Goal: Communication & Community: Share content

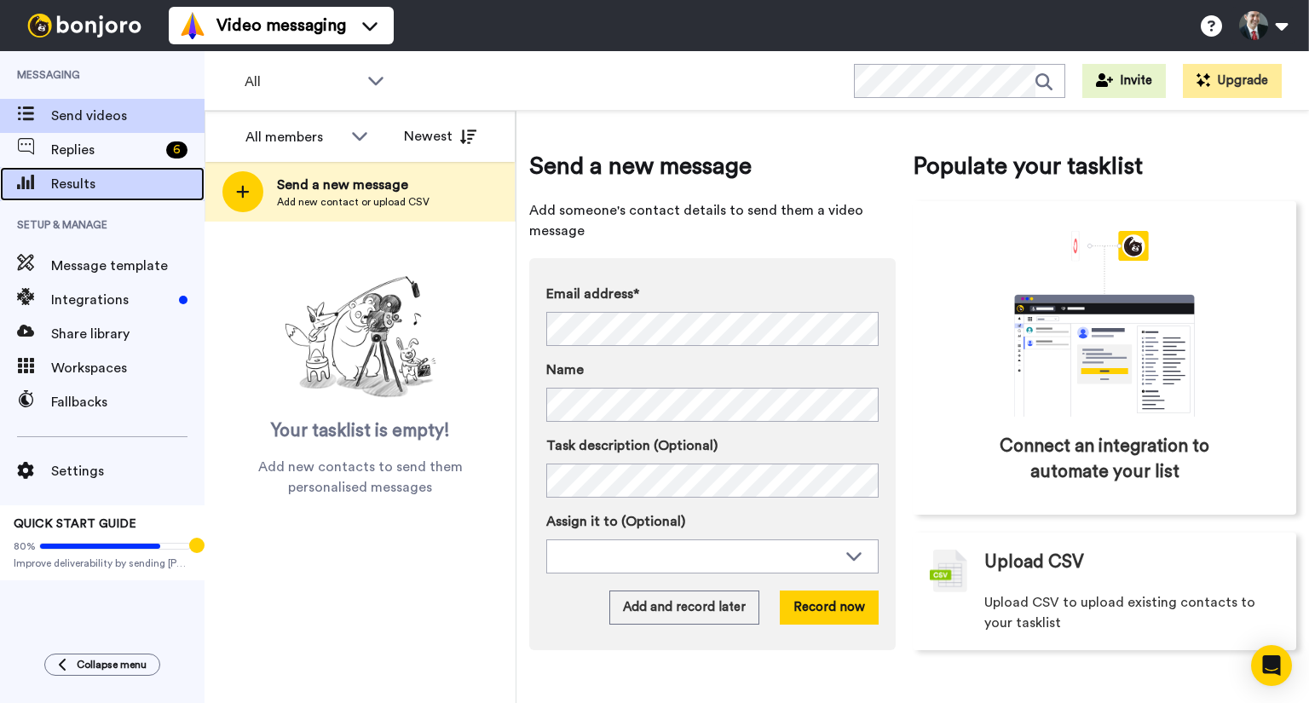
click at [69, 177] on span "Results" at bounding box center [127, 184] width 153 height 20
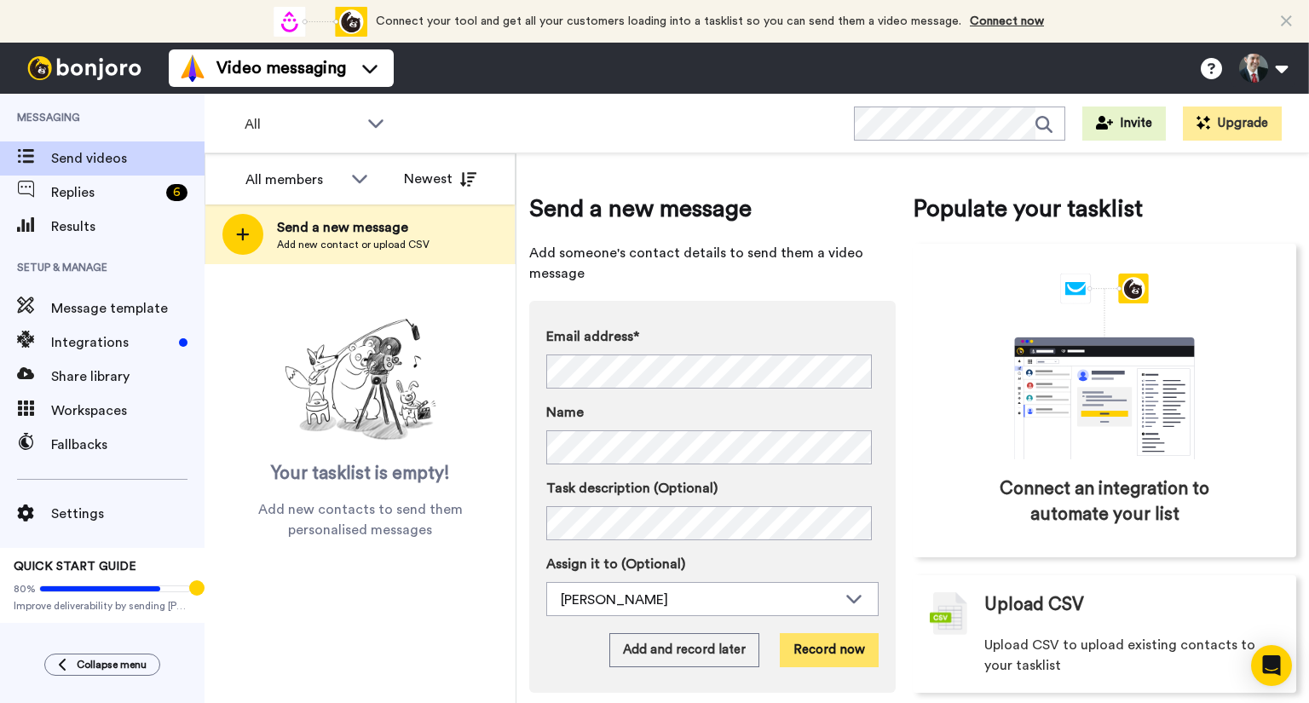
click at [825, 645] on button "Record now" at bounding box center [829, 650] width 99 height 34
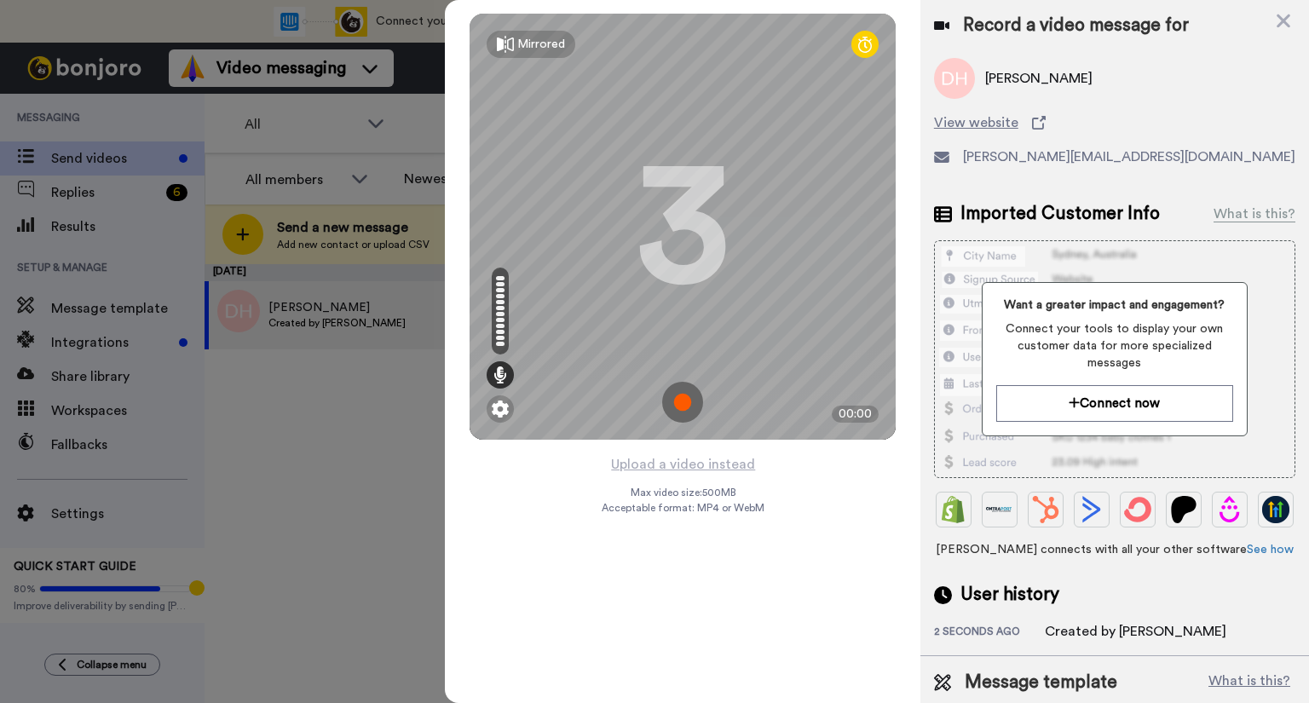
click at [682, 404] on img at bounding box center [682, 402] width 41 height 41
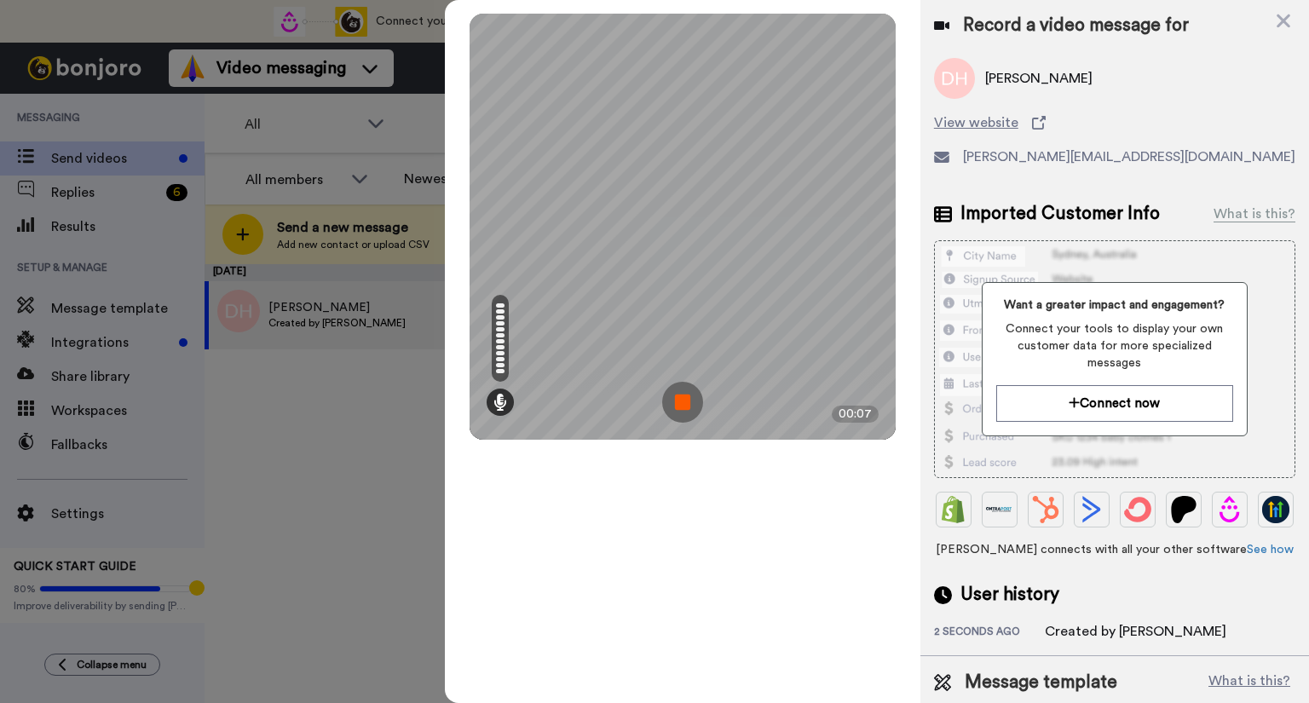
click at [677, 408] on img at bounding box center [682, 402] width 41 height 41
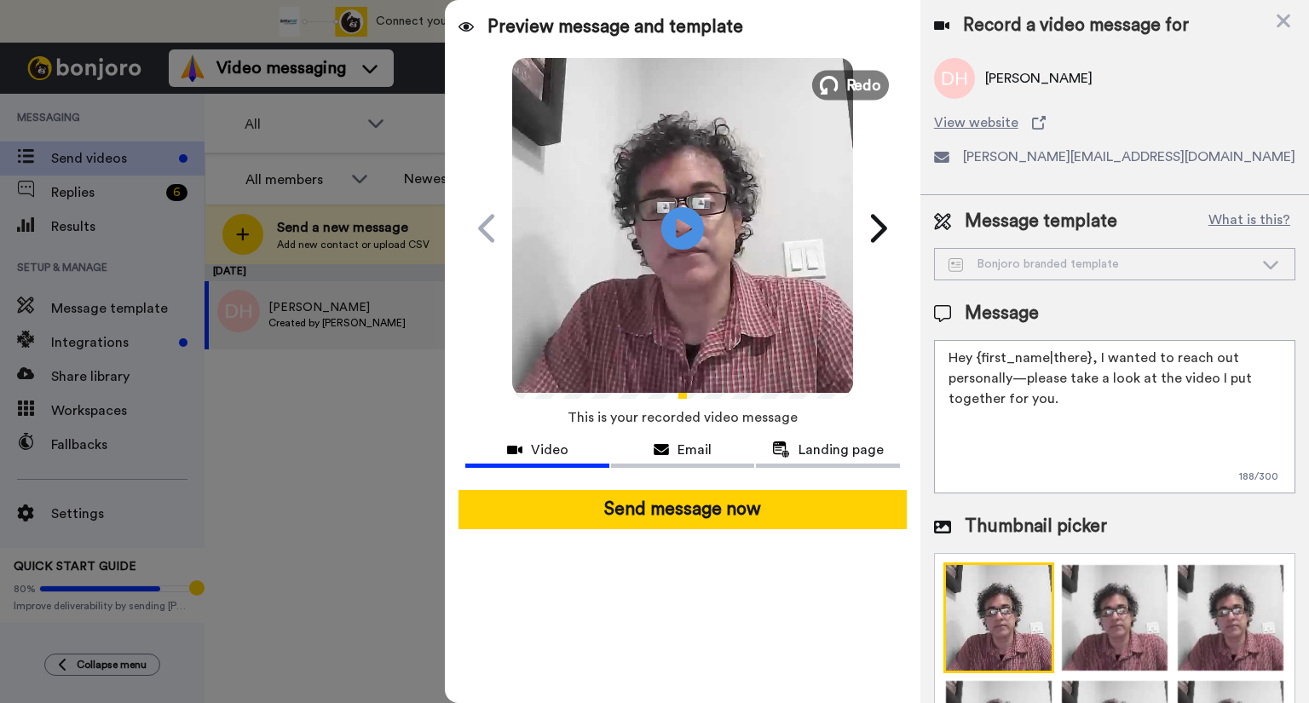
click at [855, 86] on span "Redo" at bounding box center [864, 84] width 36 height 22
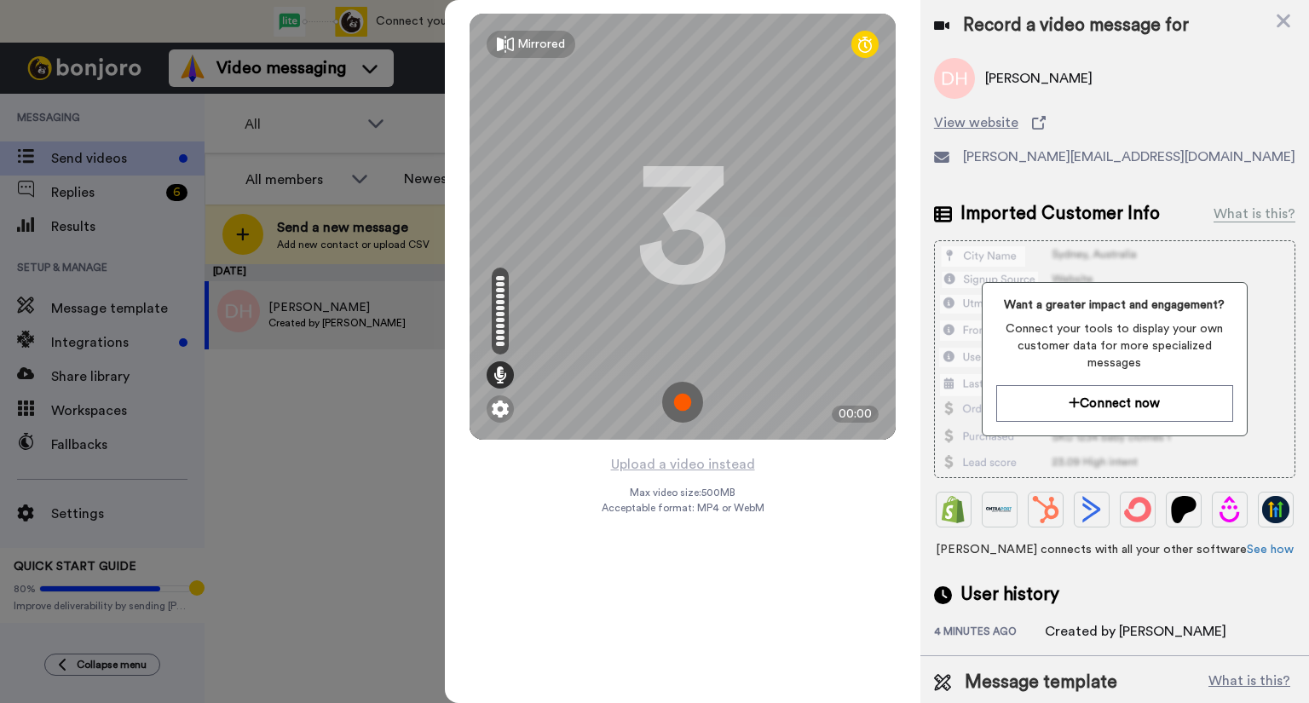
click at [684, 397] on img at bounding box center [682, 402] width 41 height 41
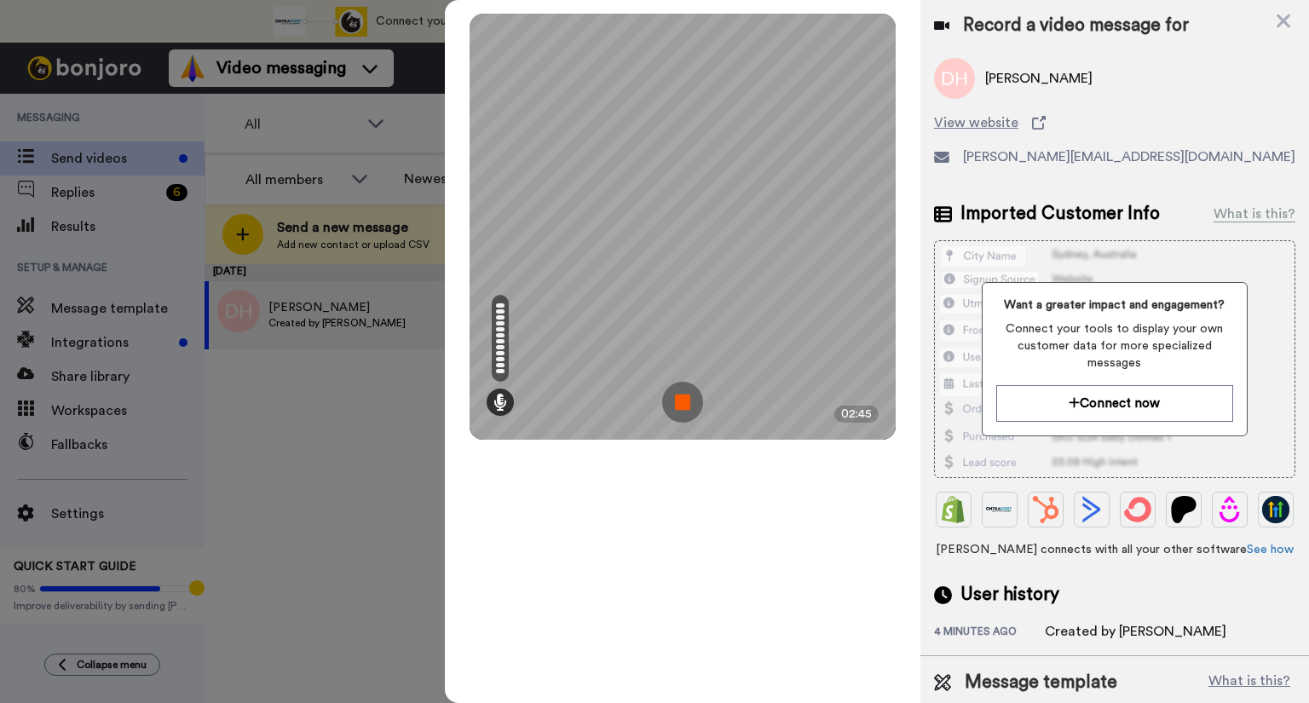
click at [679, 395] on img at bounding box center [682, 402] width 41 height 41
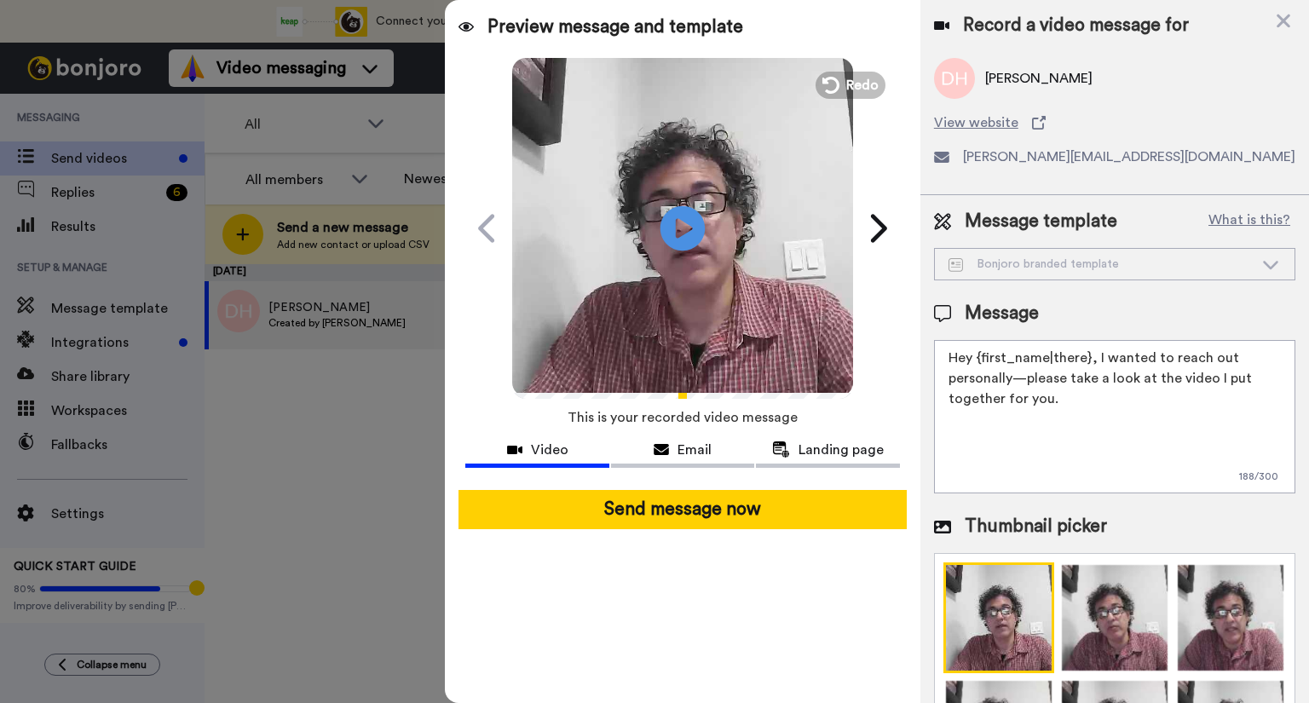
click at [687, 226] on icon "Play/Pause" at bounding box center [682, 227] width 45 height 81
click at [846, 84] on button "Redo" at bounding box center [850, 85] width 77 height 30
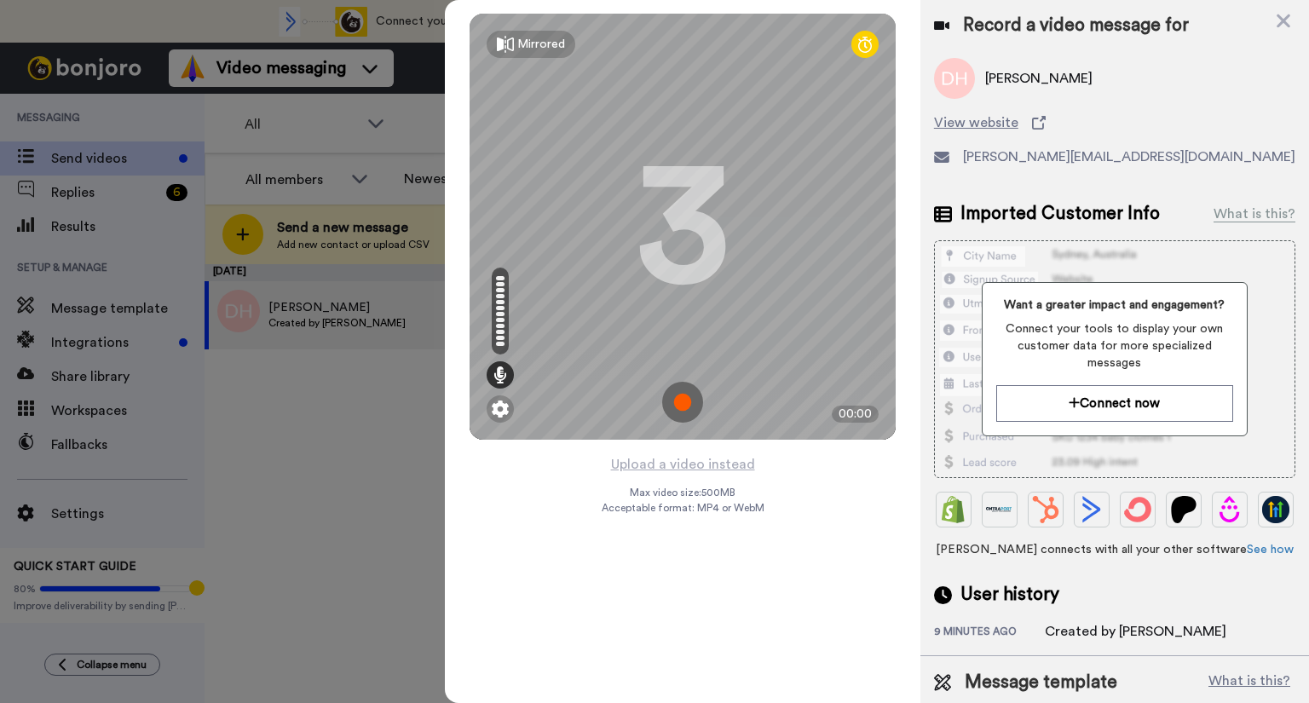
click at [683, 399] on img at bounding box center [682, 402] width 41 height 41
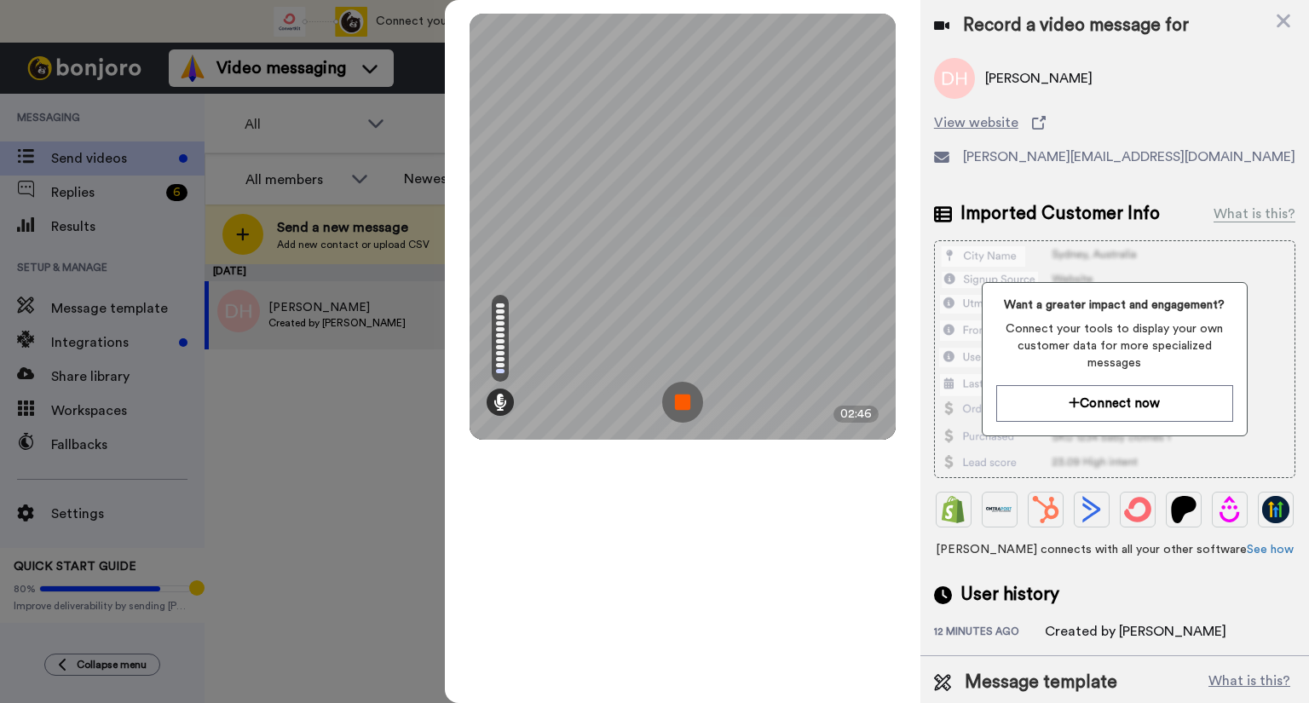
click at [683, 401] on img at bounding box center [682, 402] width 41 height 41
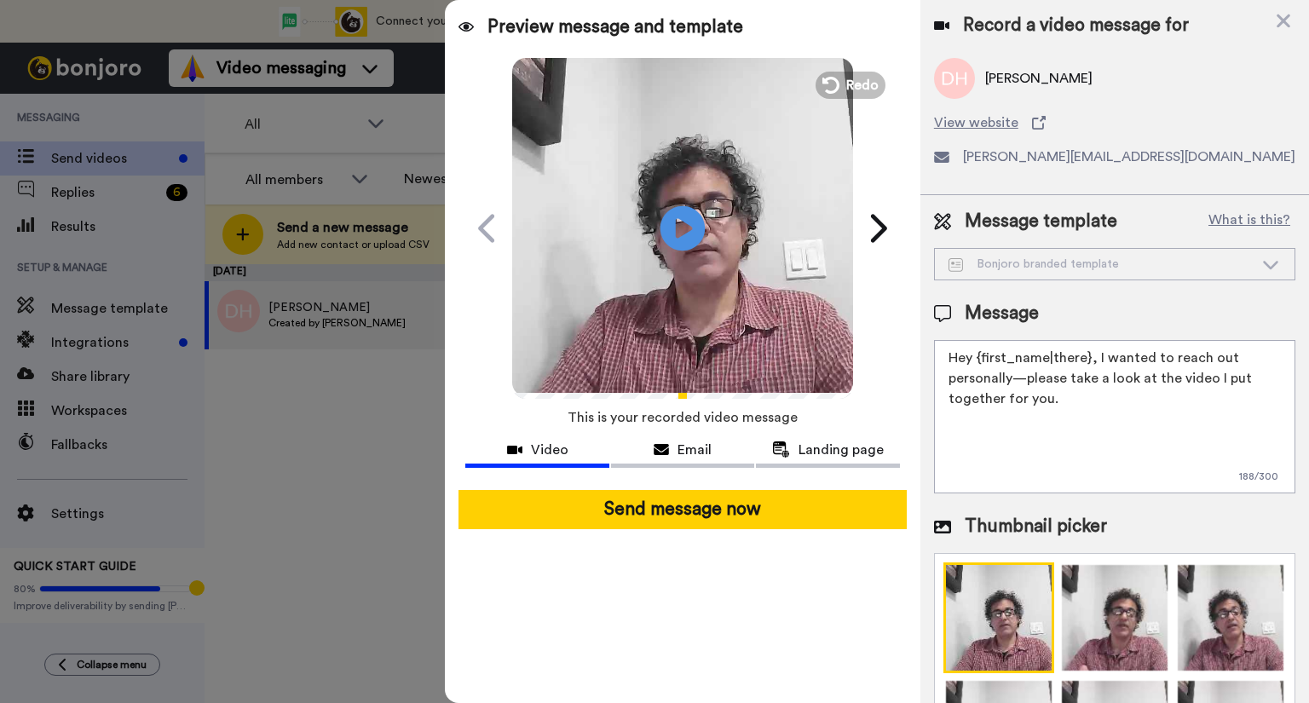
click at [673, 234] on icon at bounding box center [682, 227] width 45 height 45
click at [851, 84] on span "Redo" at bounding box center [864, 84] width 36 height 22
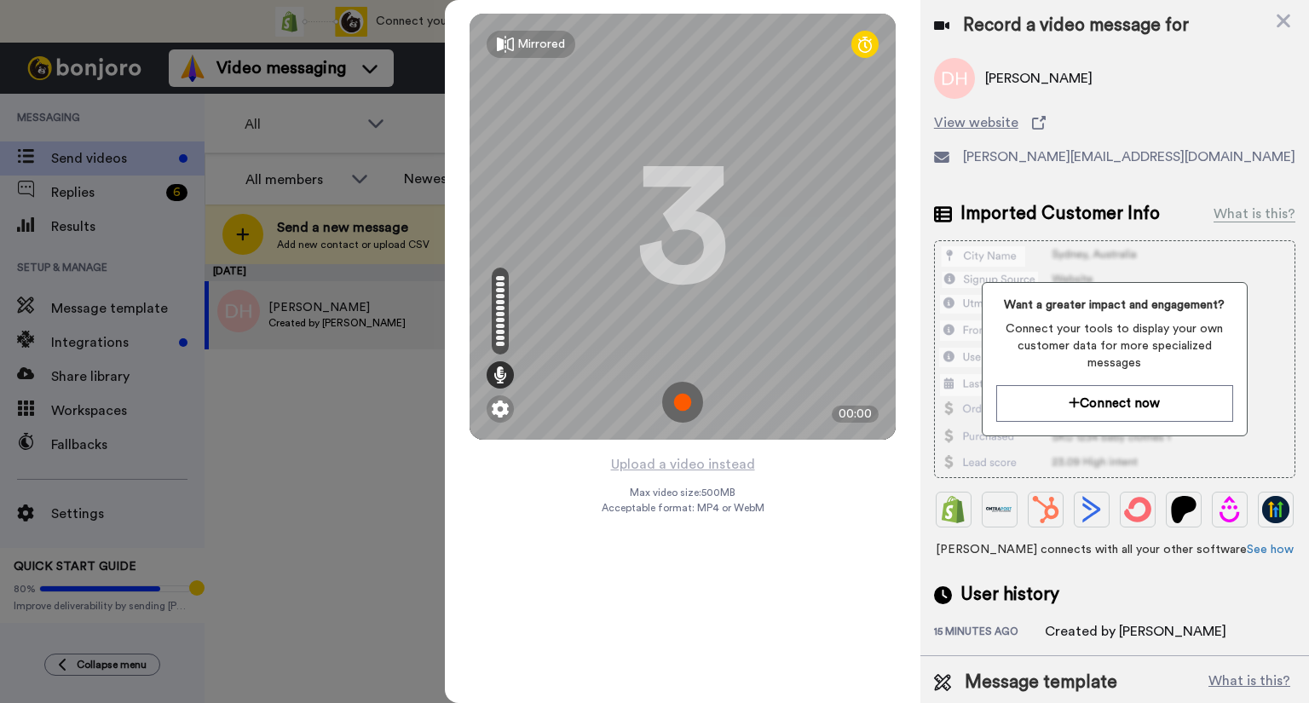
click at [689, 398] on img at bounding box center [682, 402] width 41 height 41
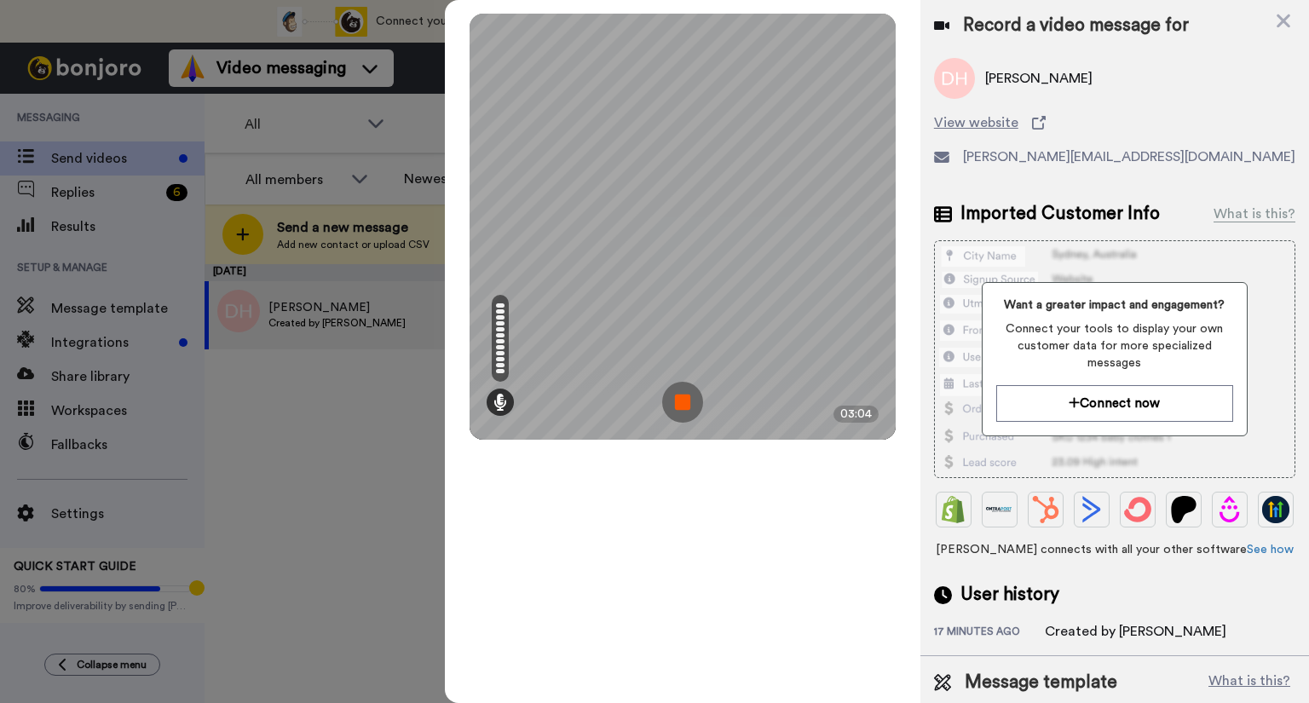
click at [686, 395] on img at bounding box center [682, 402] width 41 height 41
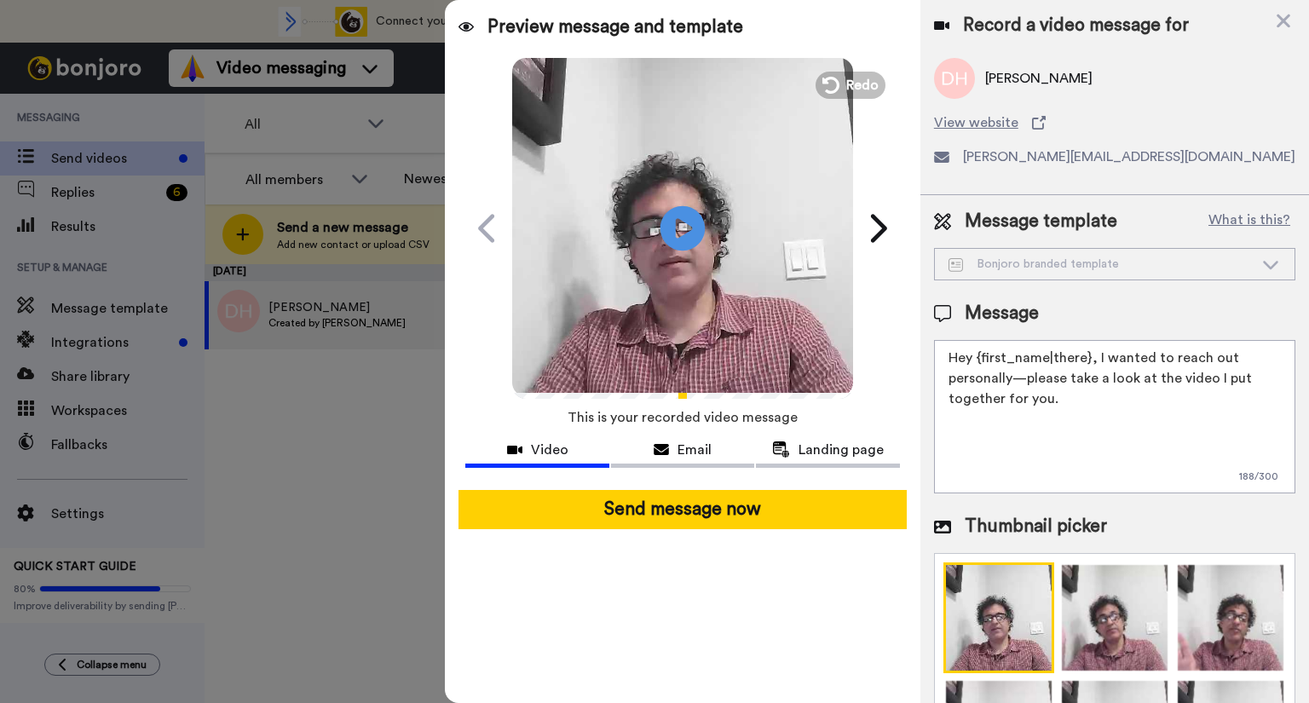
click at [685, 228] on icon "Play/Pause" at bounding box center [682, 227] width 45 height 81
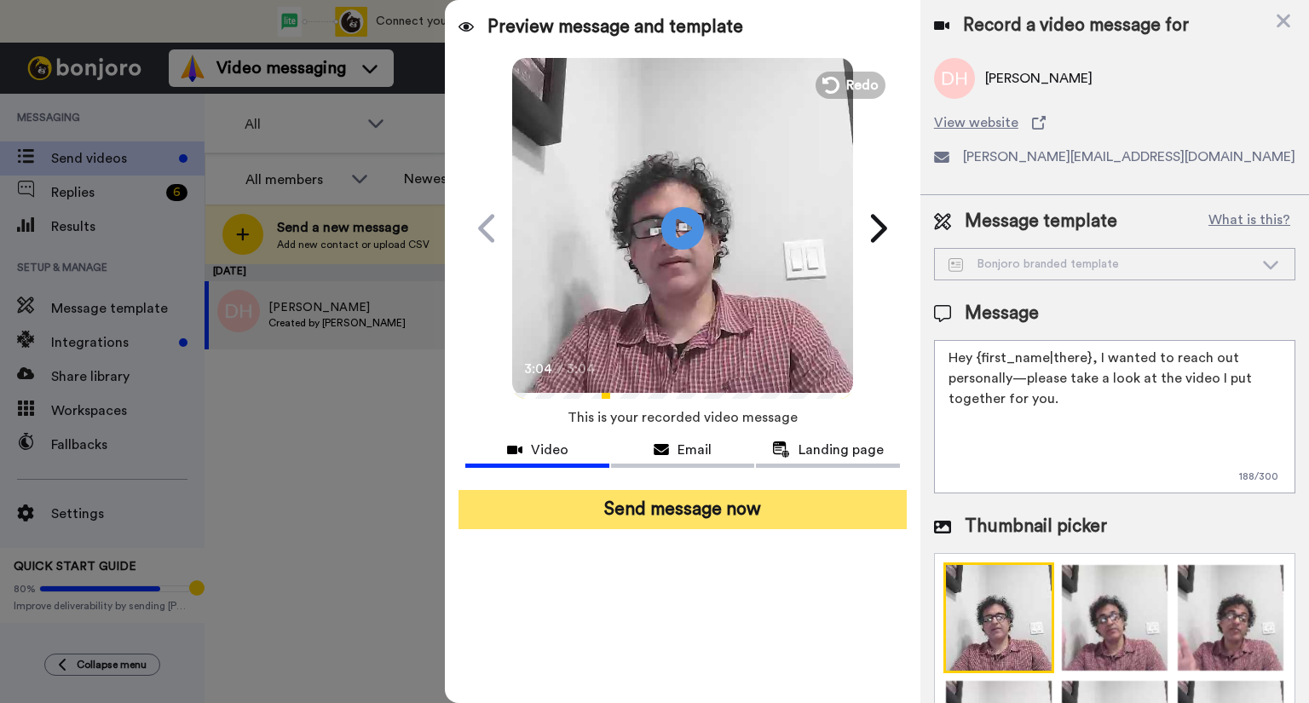
click at [678, 510] on button "Send message now" at bounding box center [682, 509] width 448 height 39
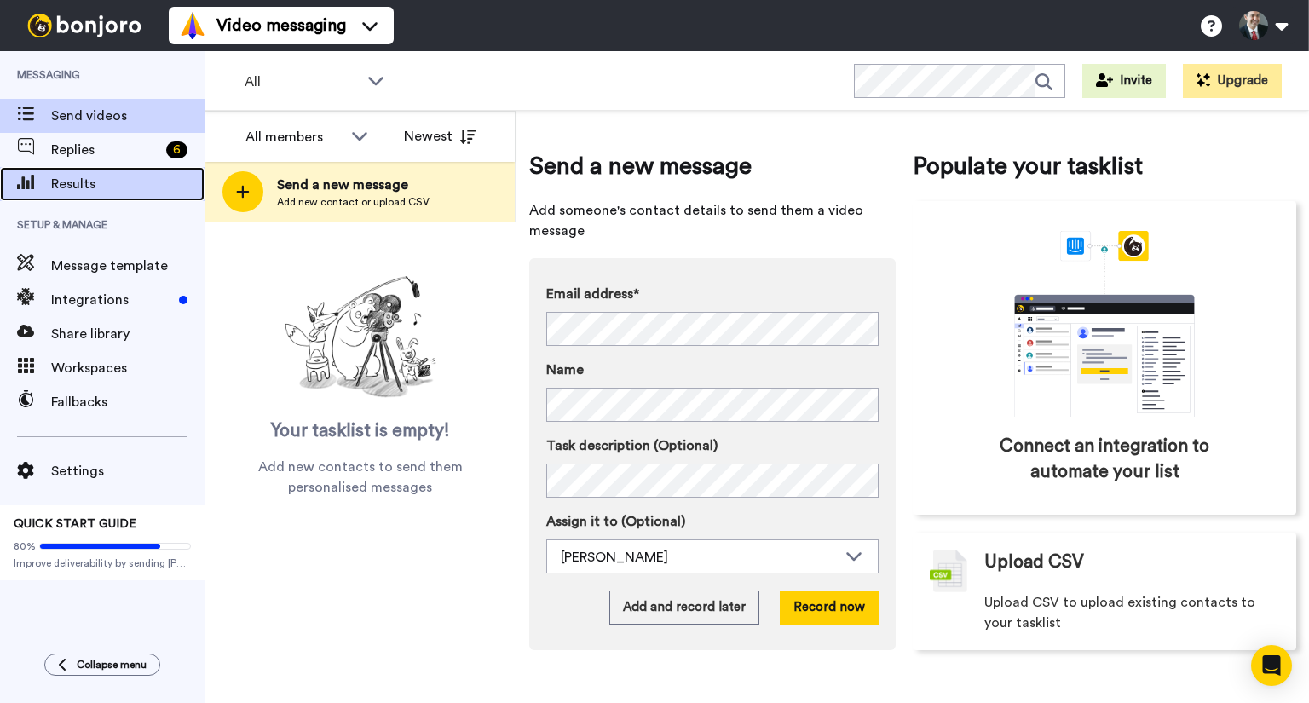
click at [83, 176] on span "Results" at bounding box center [127, 184] width 153 height 20
click at [69, 182] on span "Results" at bounding box center [127, 184] width 153 height 20
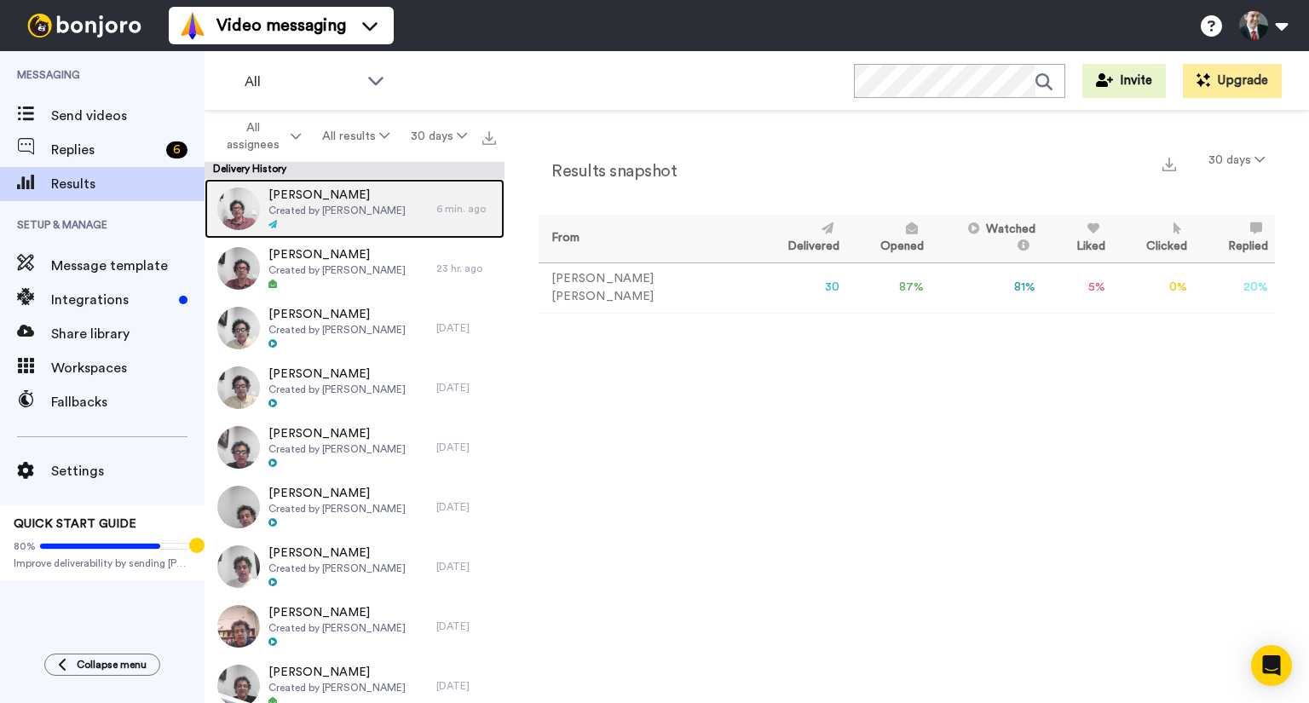
click at [240, 200] on img at bounding box center [238, 208] width 43 height 43
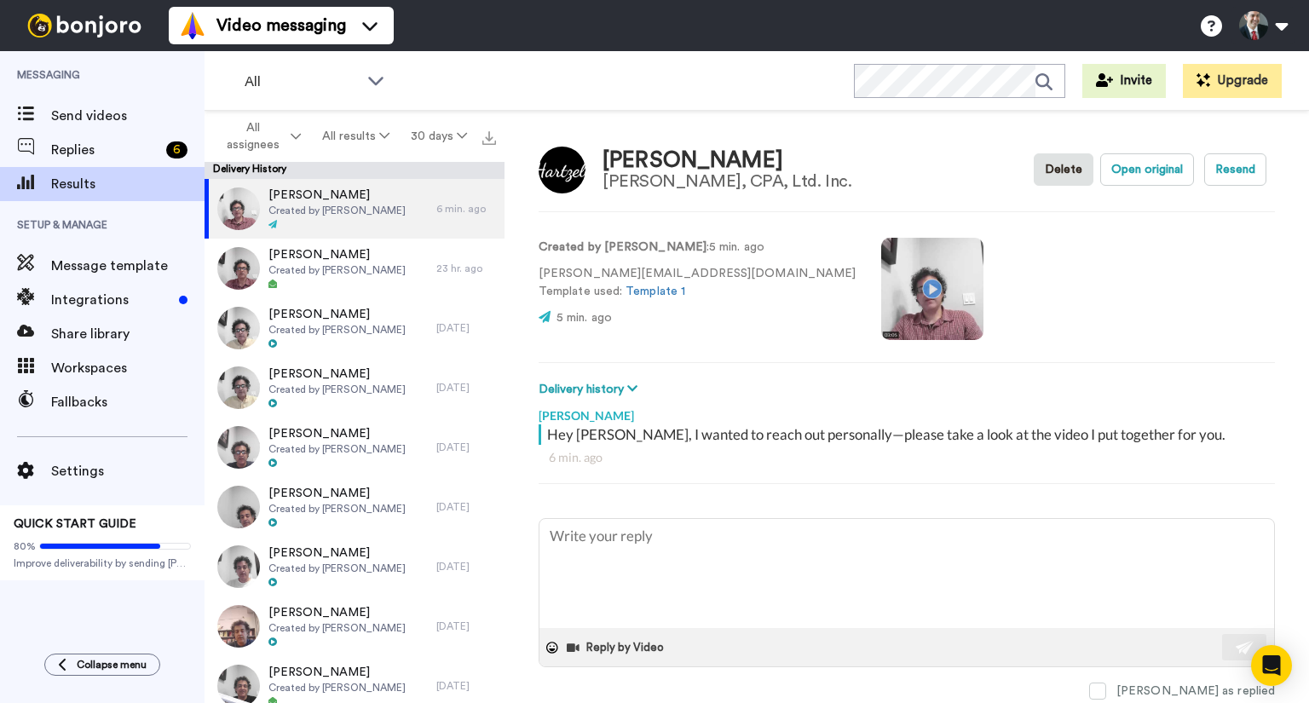
click at [881, 292] on video at bounding box center [932, 289] width 102 height 102
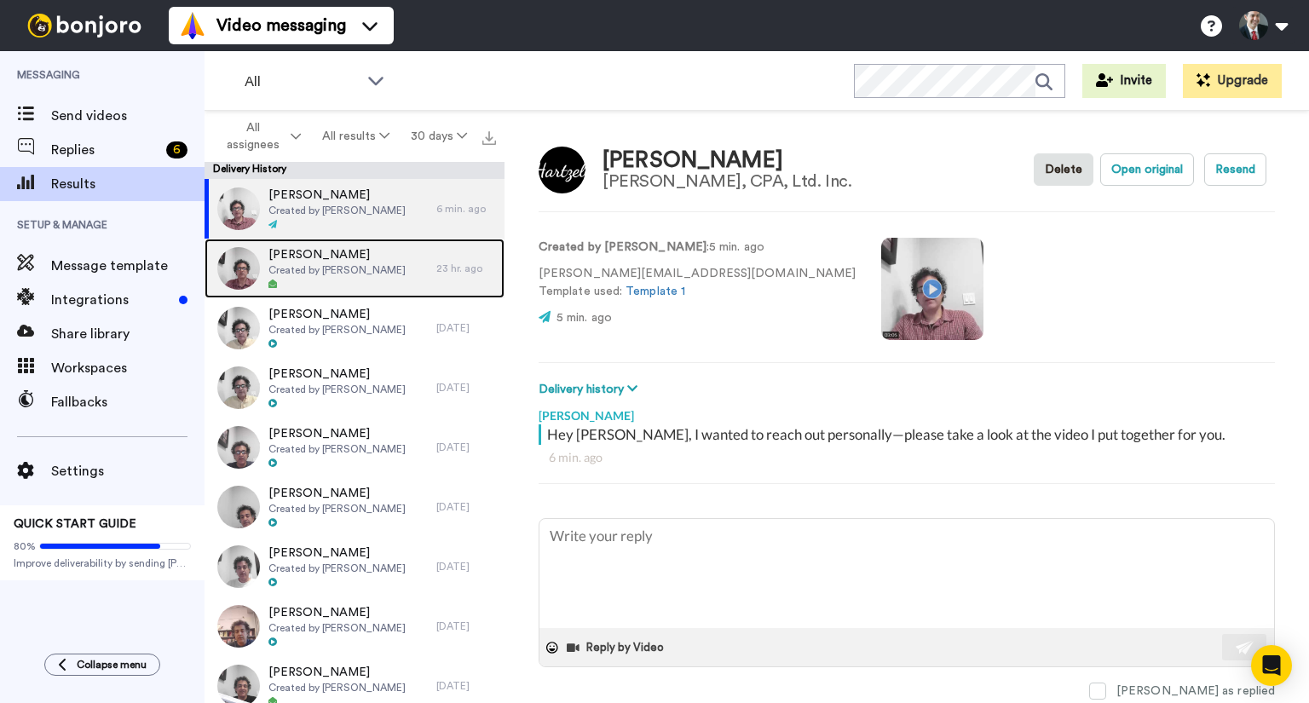
click at [332, 273] on span "Created by Anthony Malik" at bounding box center [336, 270] width 137 height 14
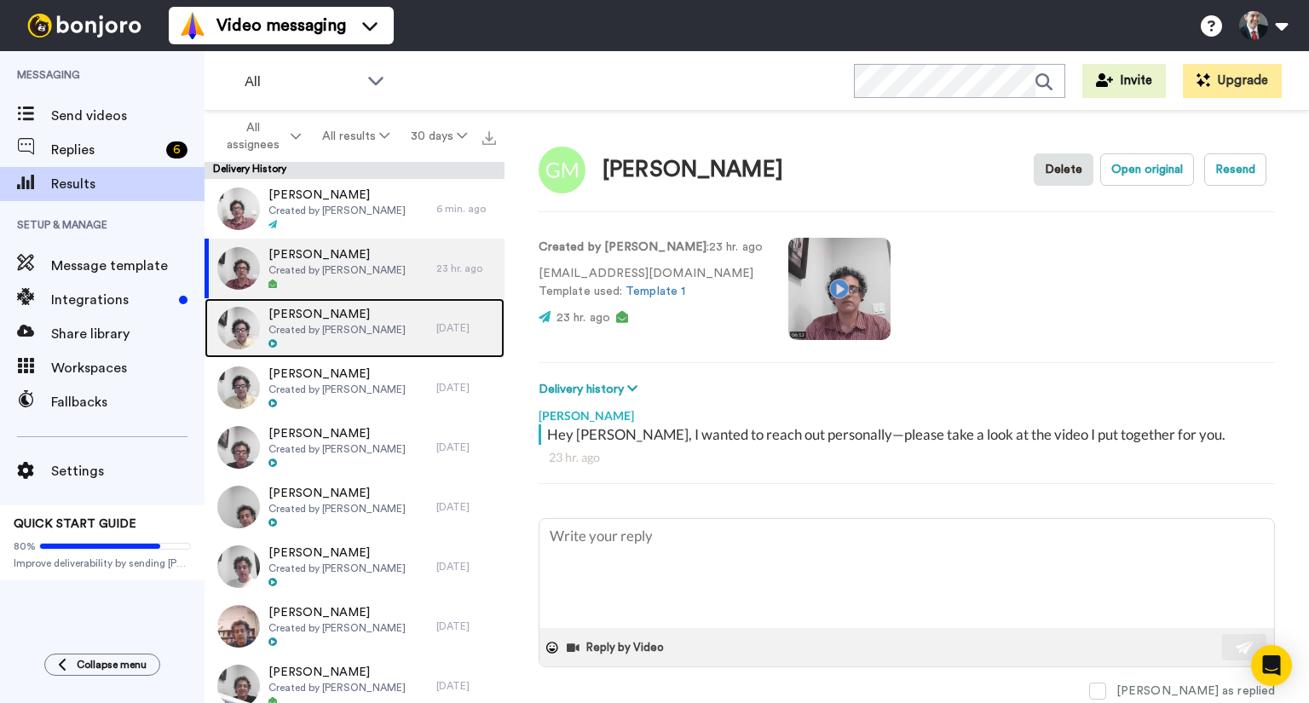
click at [318, 330] on span "Created by [PERSON_NAME]" at bounding box center [336, 330] width 137 height 14
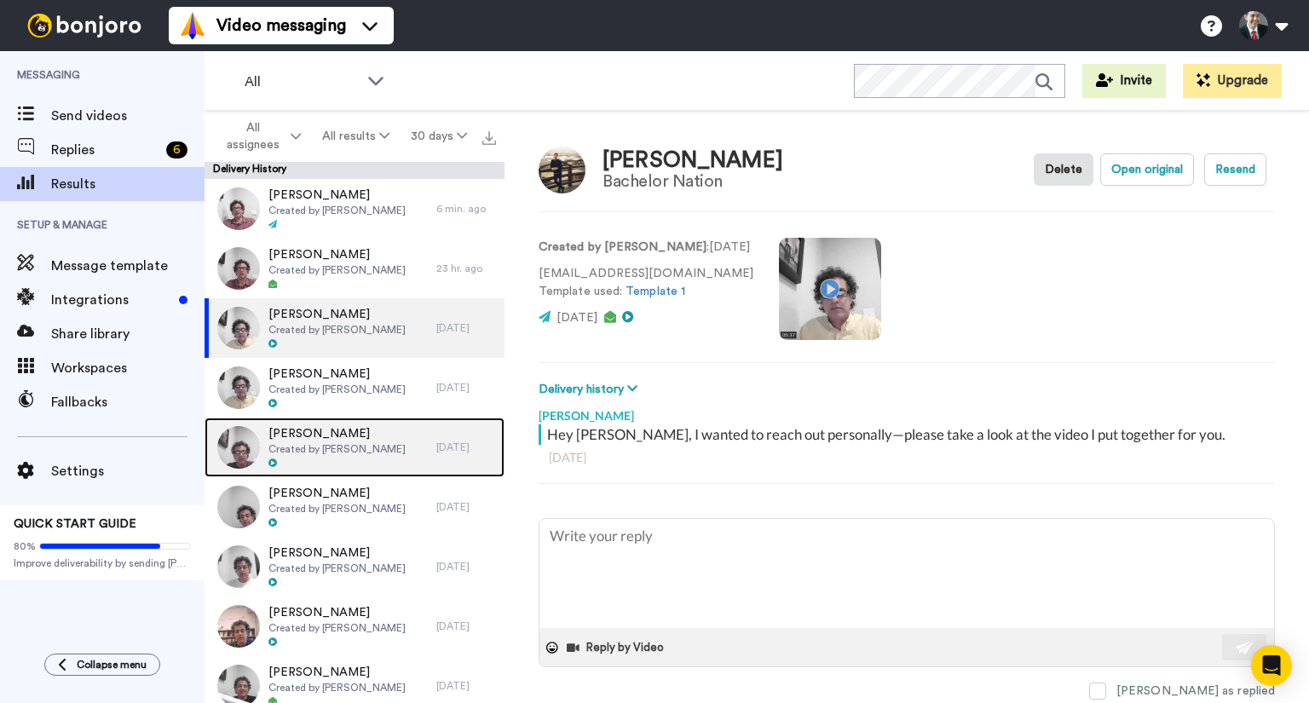
click at [317, 456] on div "Marco Gazza Created by Anthony Malik" at bounding box center [336, 447] width 137 height 44
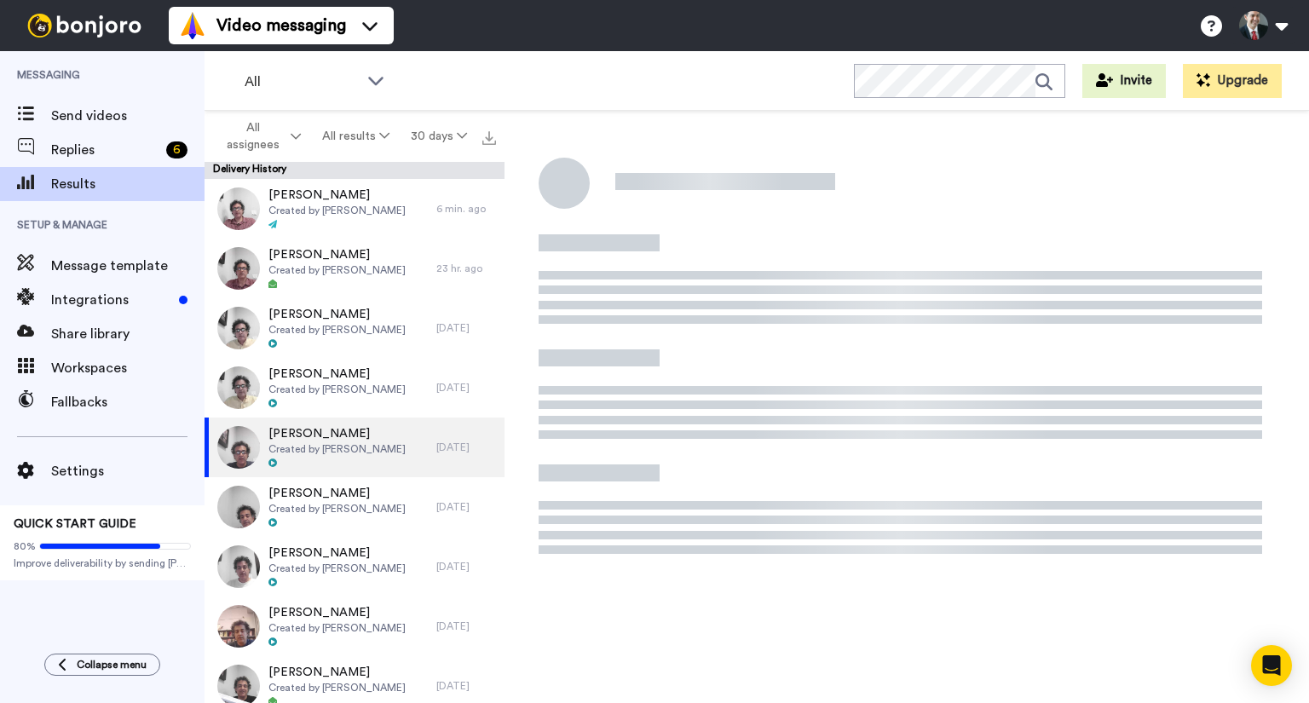
type textarea "x"
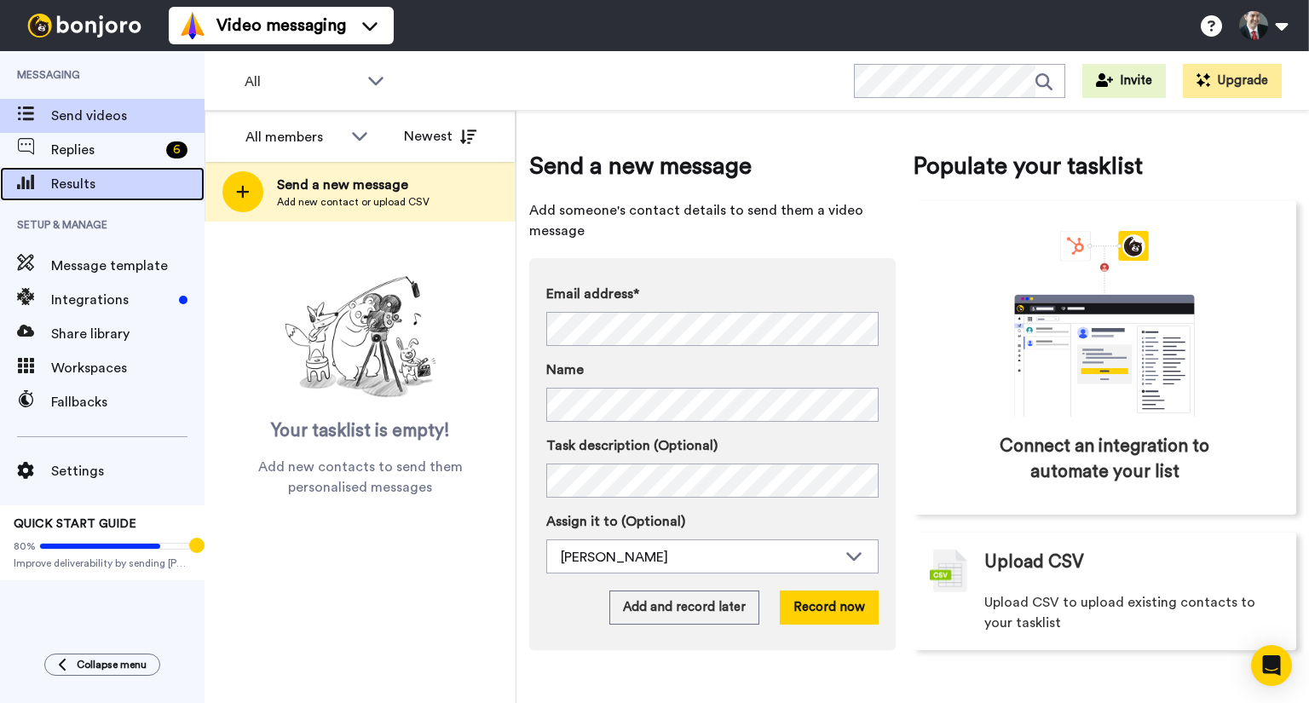
click at [61, 183] on span "Results" at bounding box center [127, 184] width 153 height 20
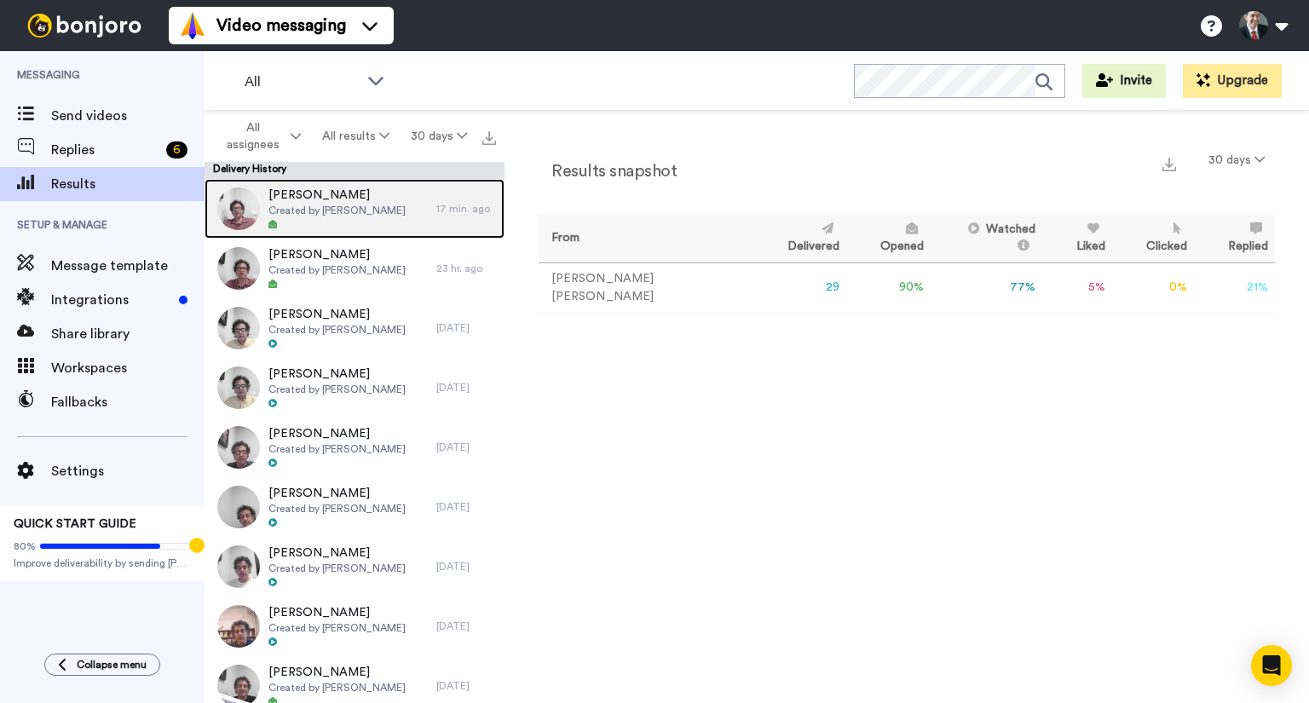
click at [337, 209] on span "Created by Anthony Malik" at bounding box center [336, 211] width 137 height 14
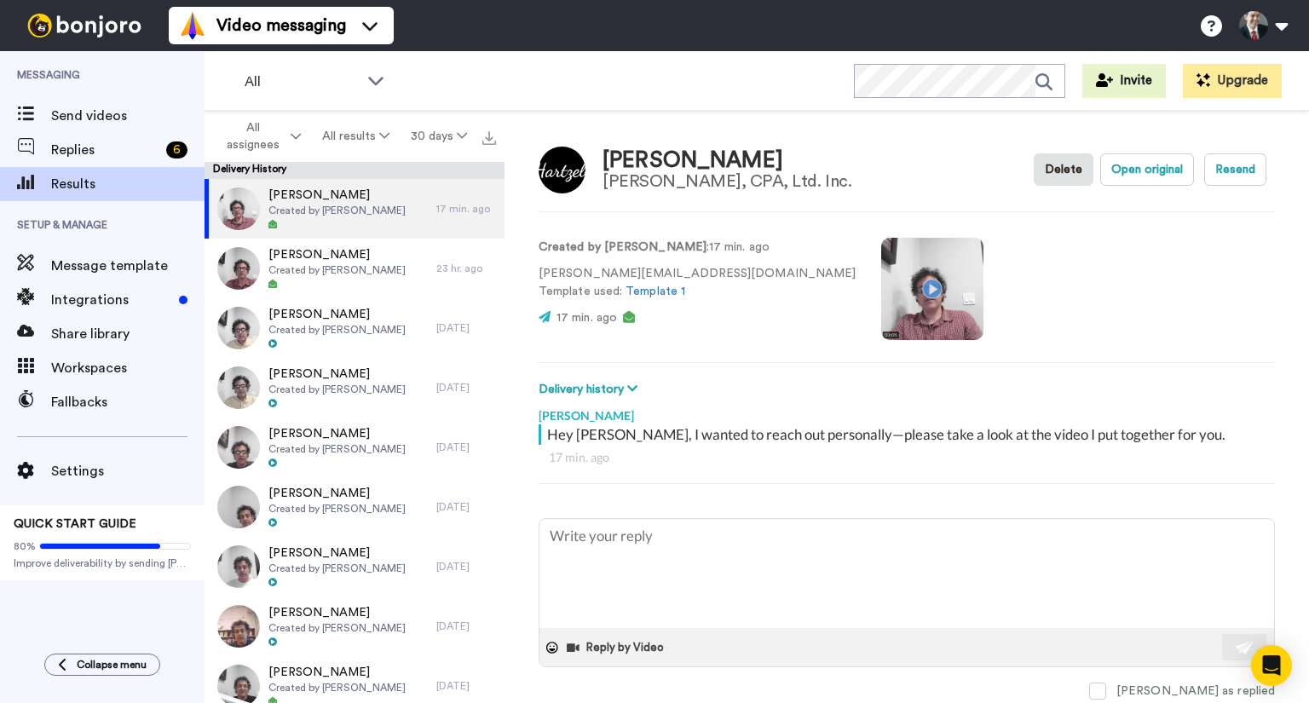
click at [881, 282] on video at bounding box center [932, 289] width 102 height 102
click at [72, 110] on span "Send videos" at bounding box center [127, 116] width 153 height 20
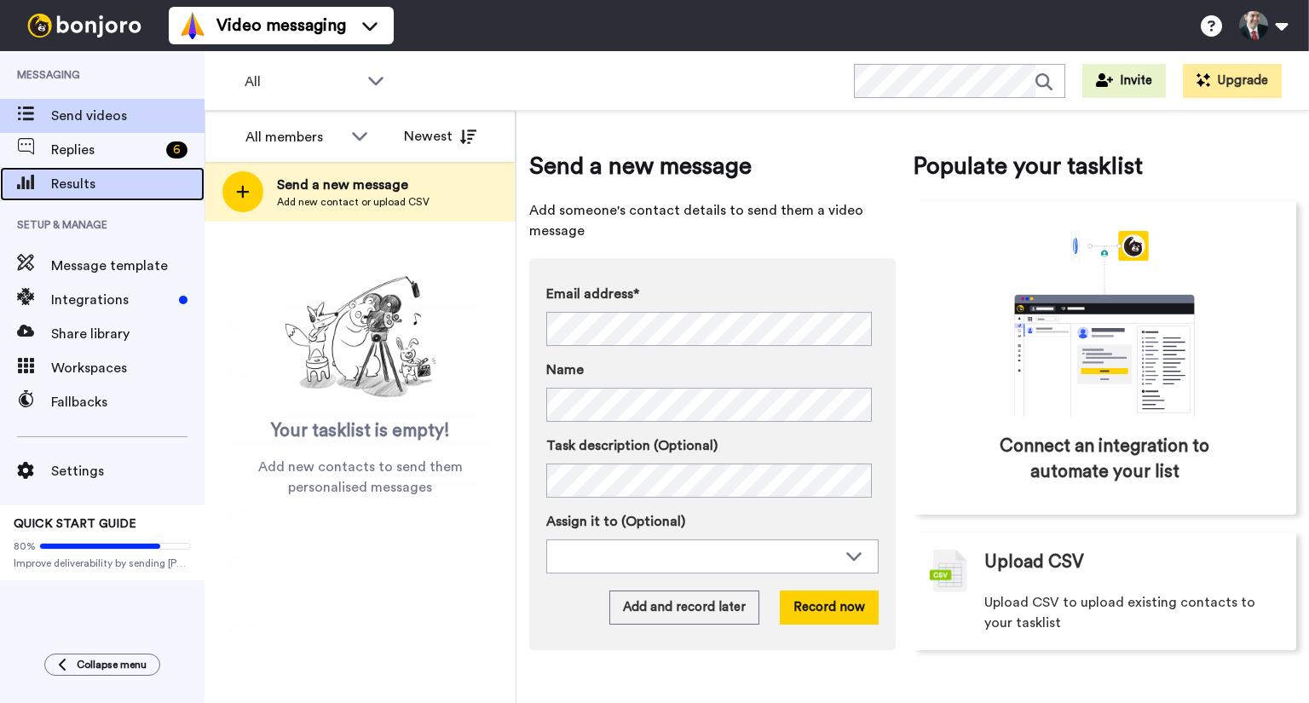
click at [66, 178] on span "Results" at bounding box center [127, 184] width 153 height 20
